Goal: Browse casually

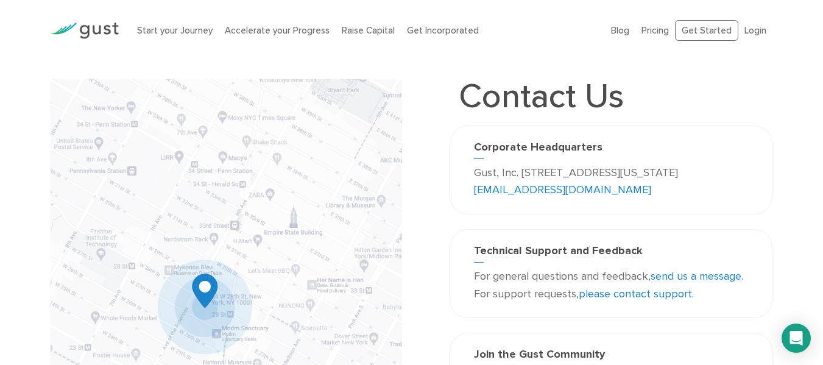
click at [90, 31] on img at bounding box center [85, 31] width 68 height 16
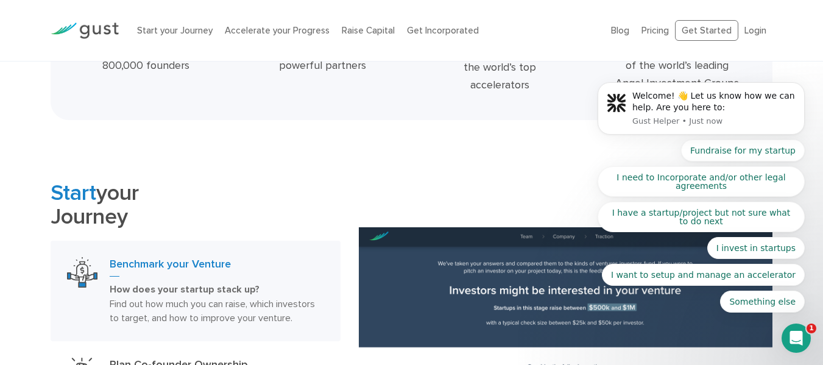
scroll to position [548, 0]
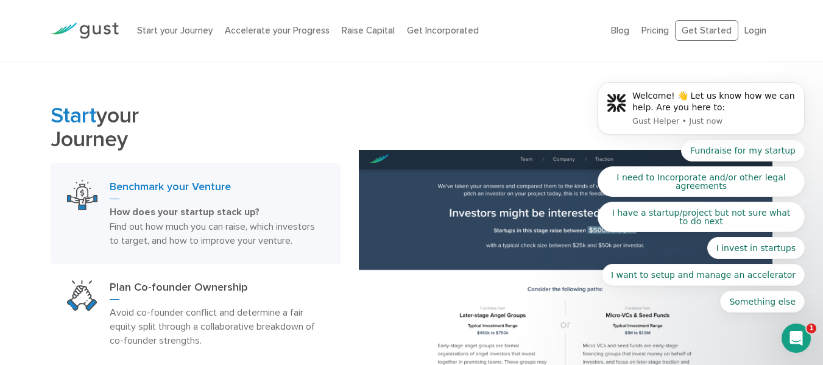
click at [405, 109] on div "Start your Journey Benchmark your Venture How does your startup stack up? Find …" at bounding box center [411, 309] width 740 height 411
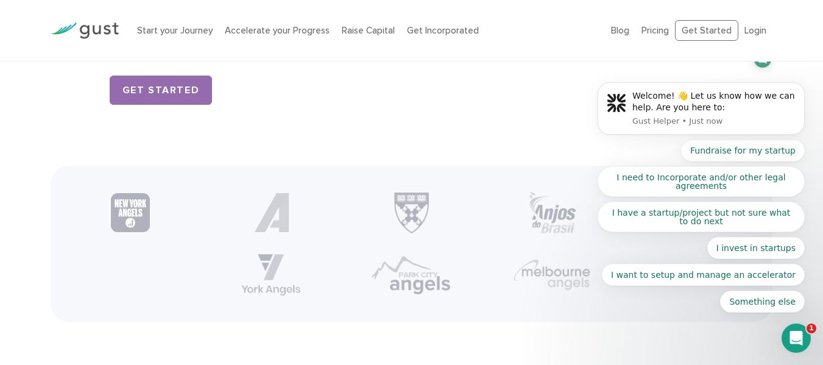
scroll to position [1644, 0]
